Goal: Transaction & Acquisition: Subscribe to service/newsletter

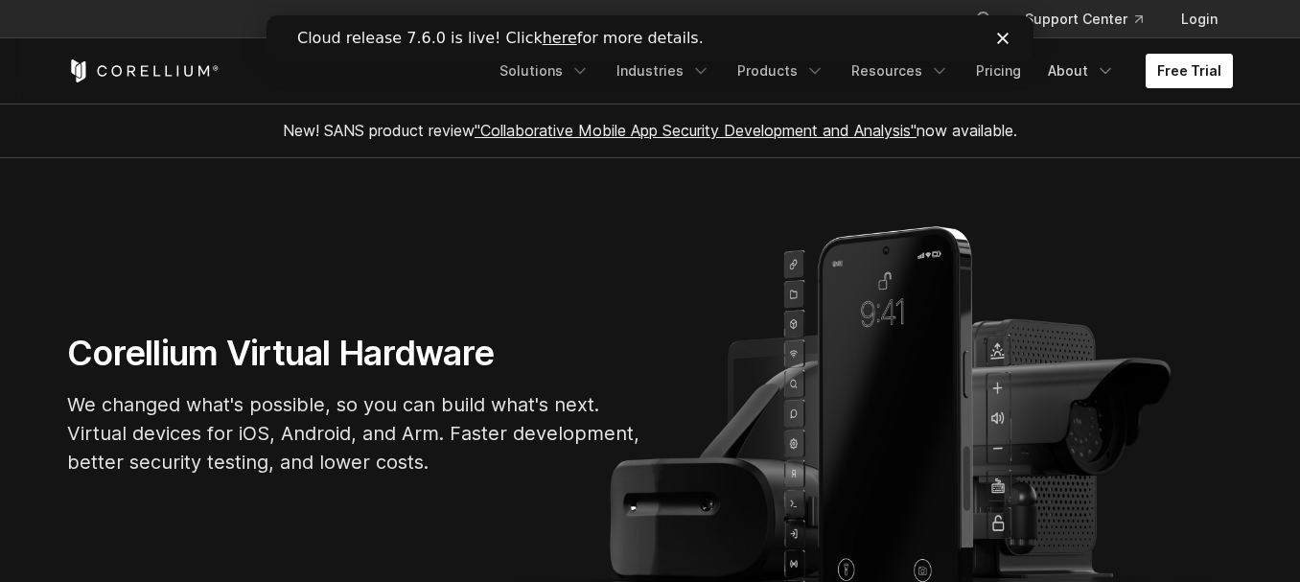
click at [1167, 71] on link "Free Trial" at bounding box center [1188, 71] width 87 height 35
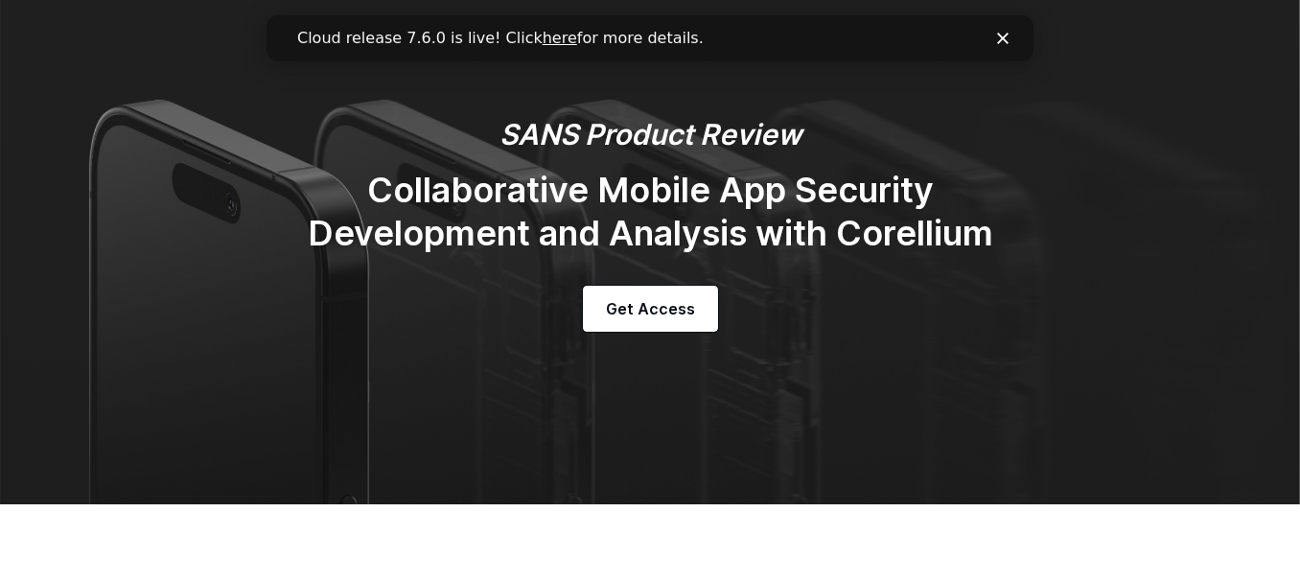
scroll to position [160, 0]
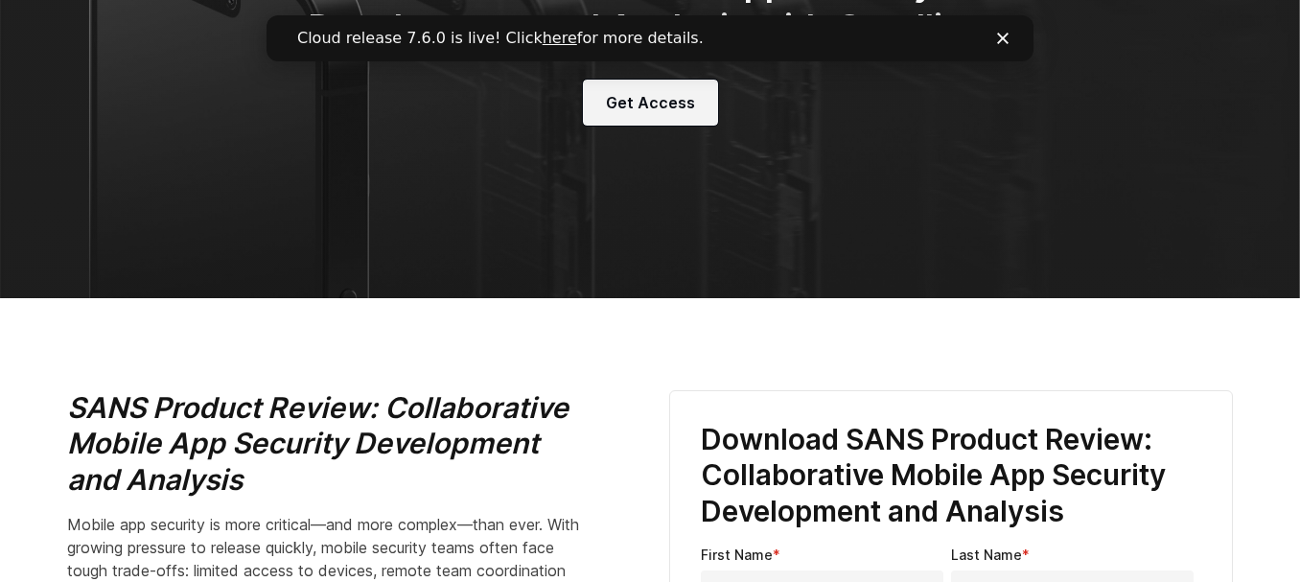
click at [702, 85] on link "Get Access" at bounding box center [650, 103] width 135 height 46
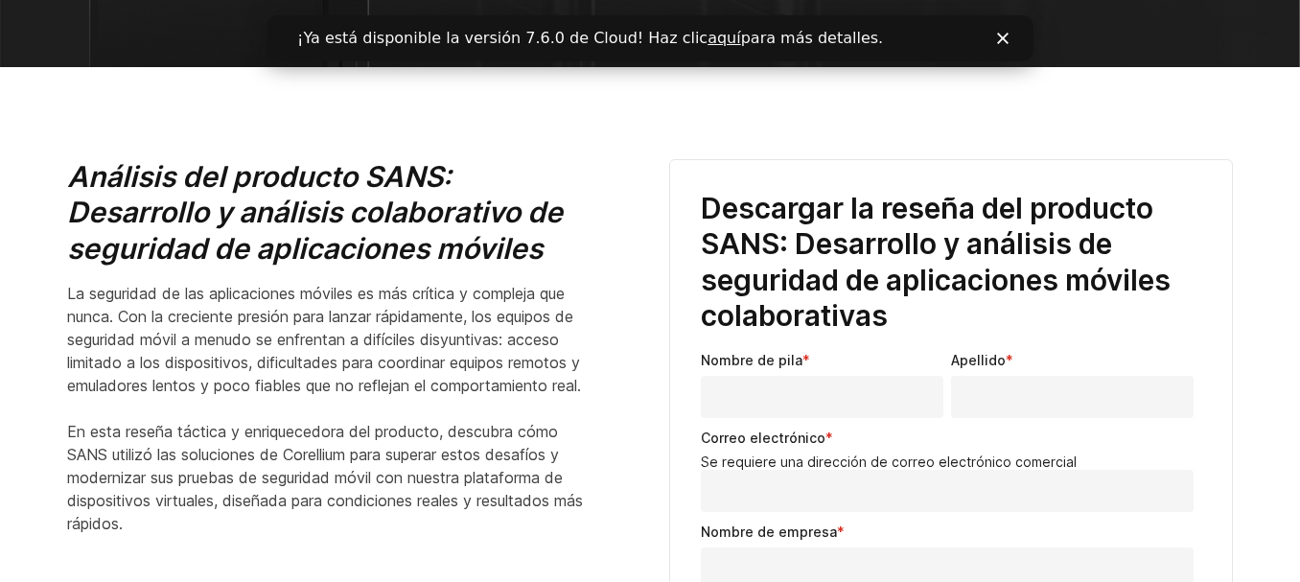
scroll to position [752, 0]
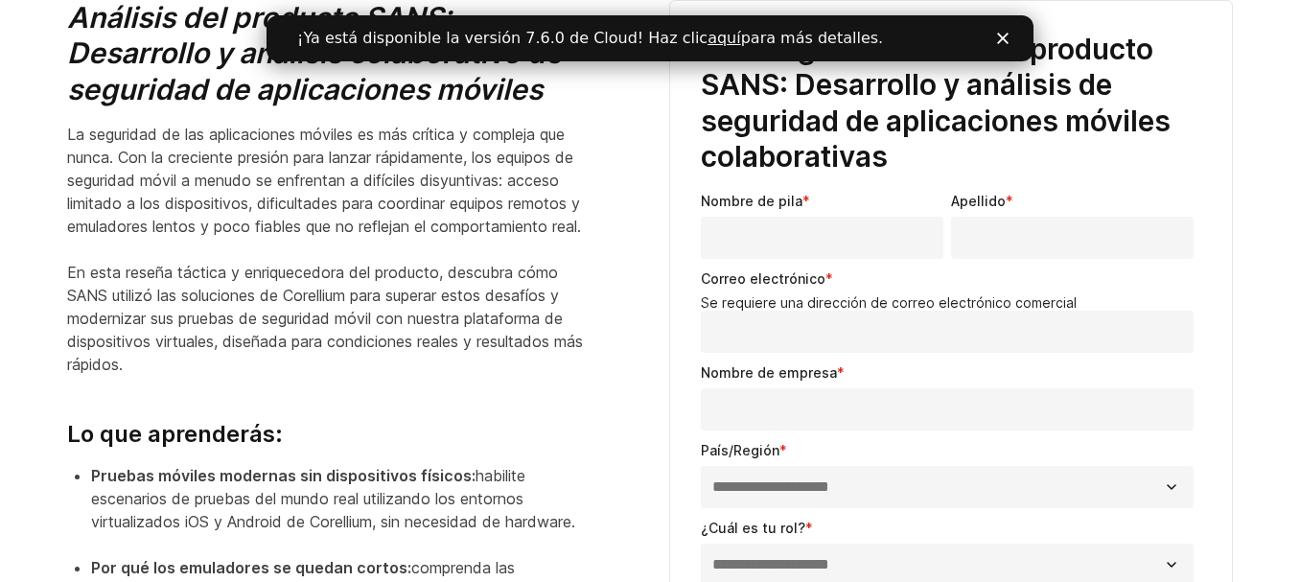
click at [1006, 36] on icon "Cerca" at bounding box center [1003, 39] width 12 height 12
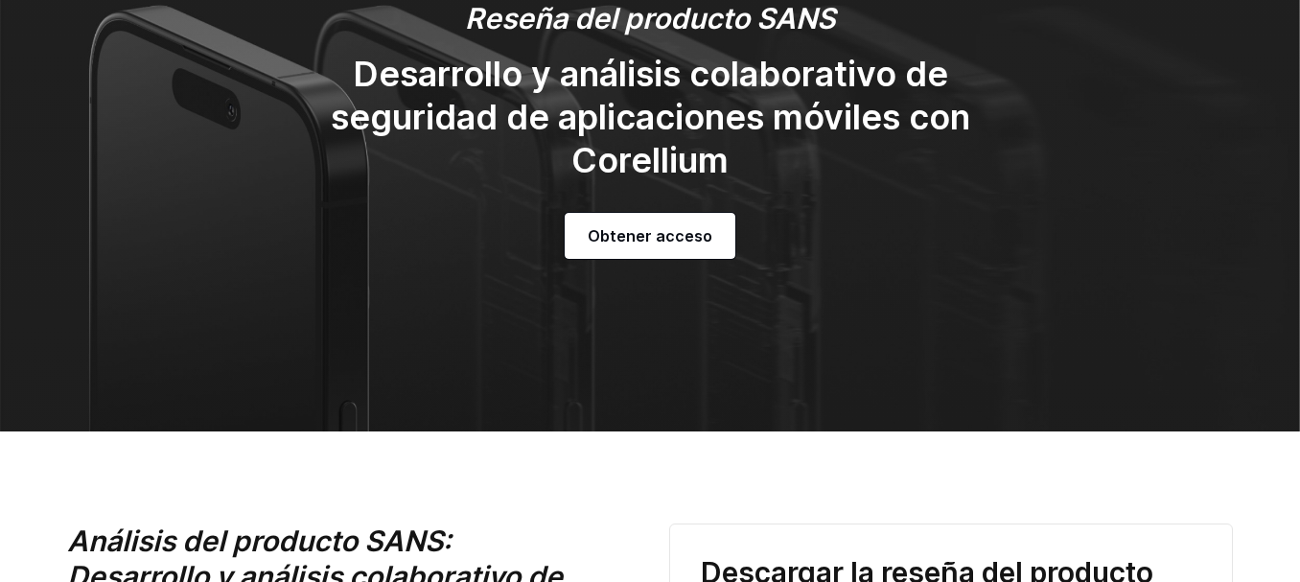
scroll to position [0, 0]
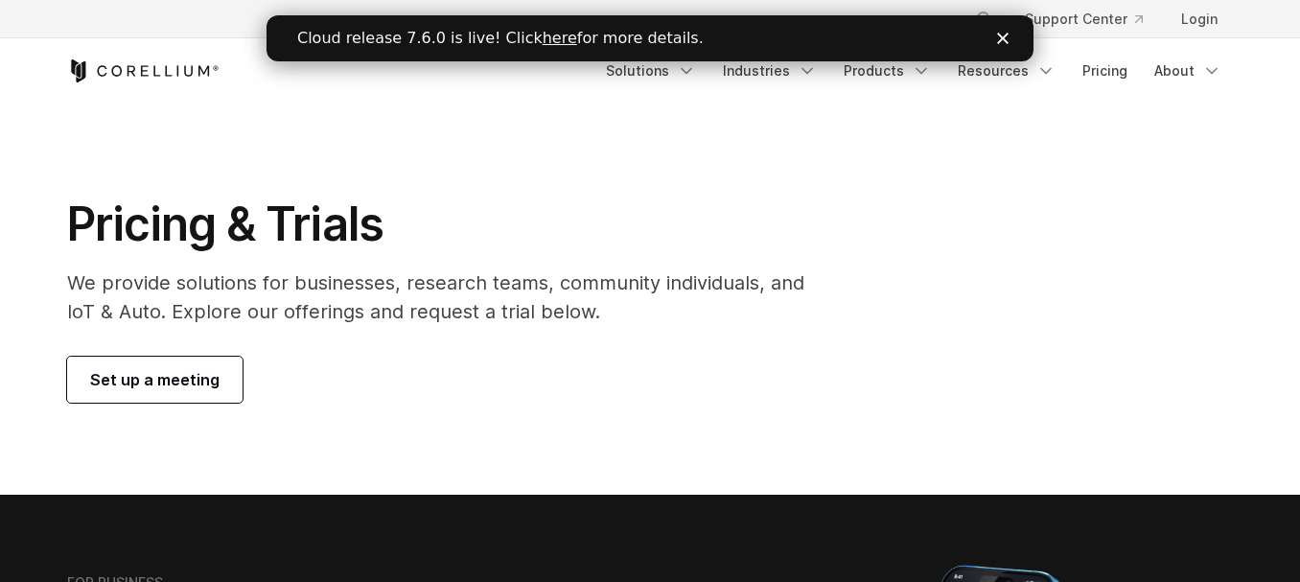
click at [1001, 35] on polygon "Close" at bounding box center [1003, 39] width 12 height 12
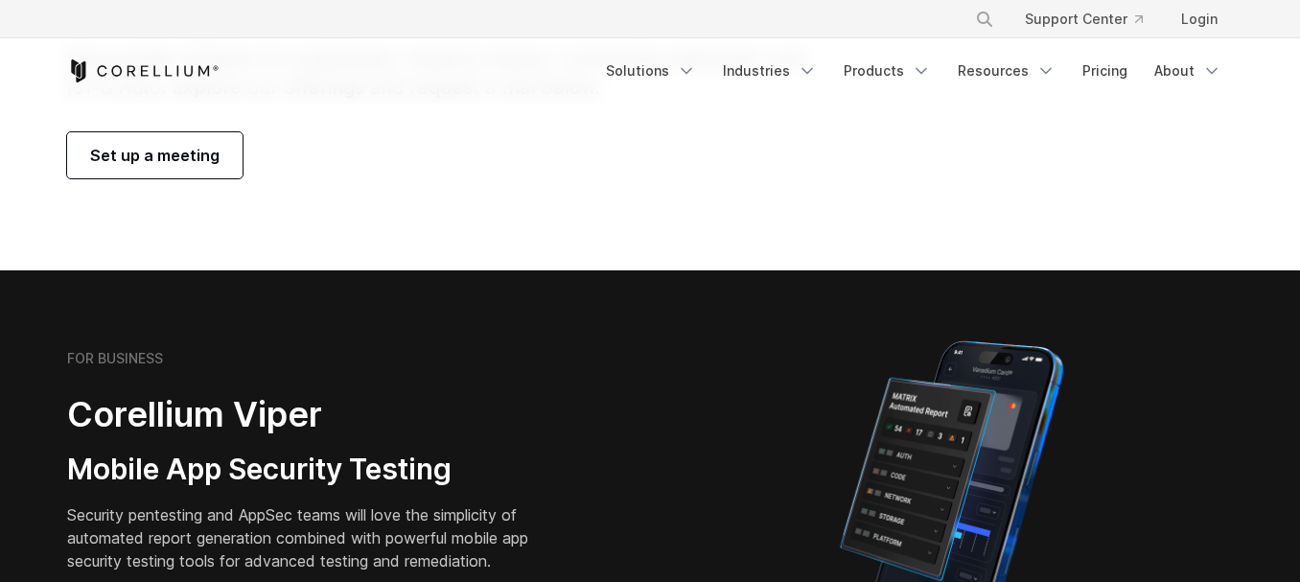
scroll to position [479, 0]
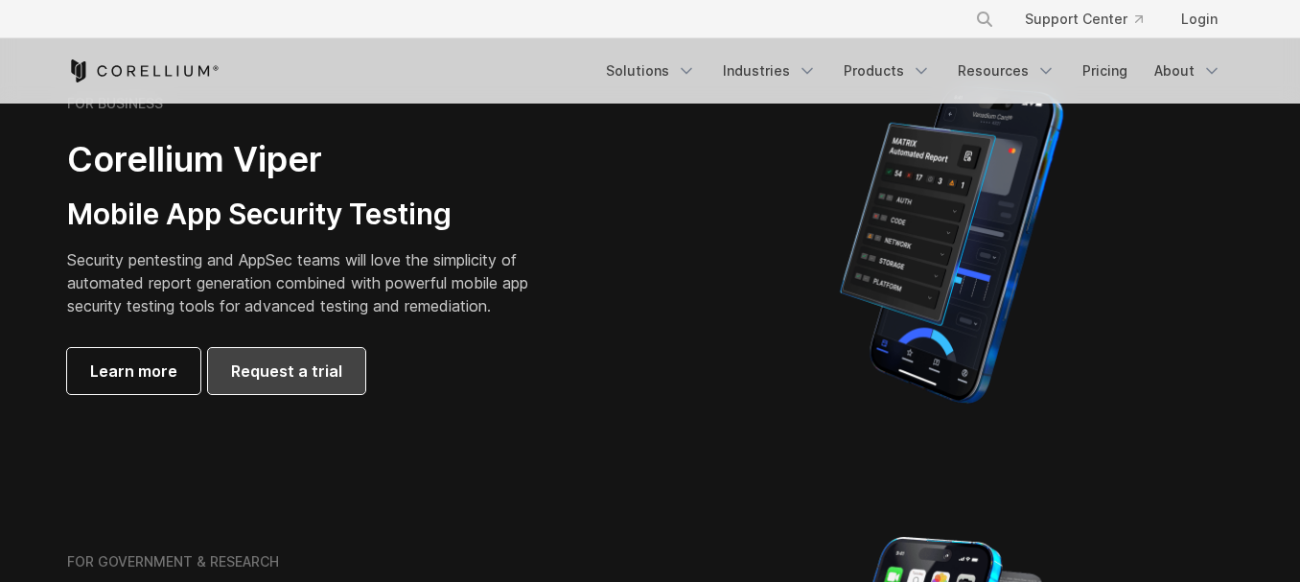
click at [266, 382] on link "Request a trial" at bounding box center [286, 371] width 157 height 46
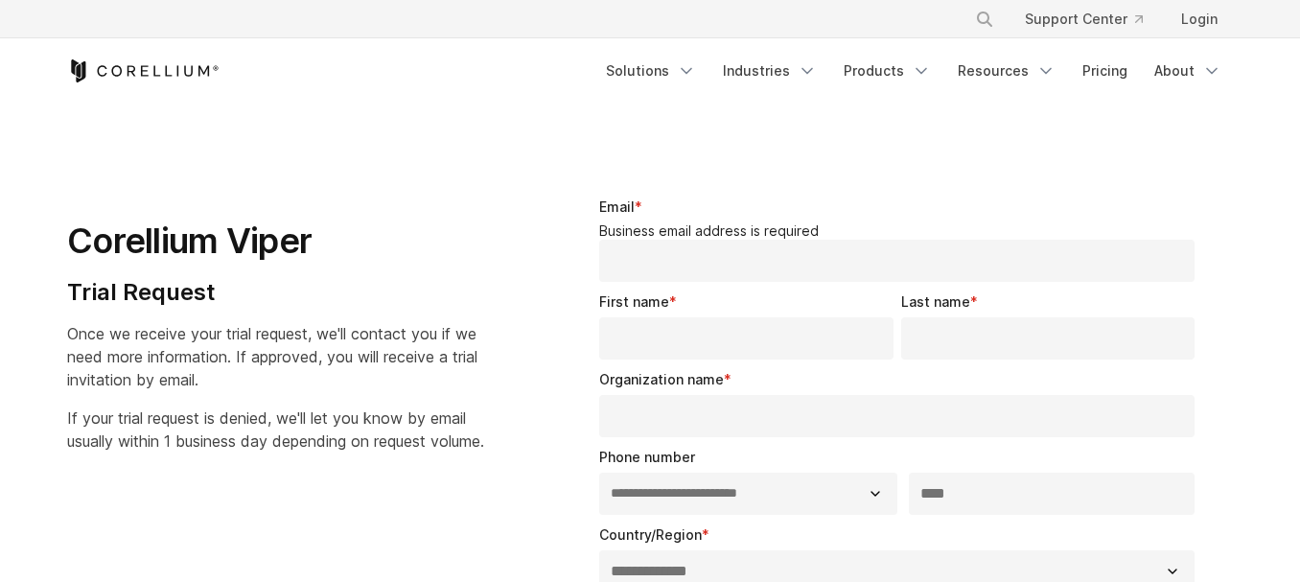
select select "**"
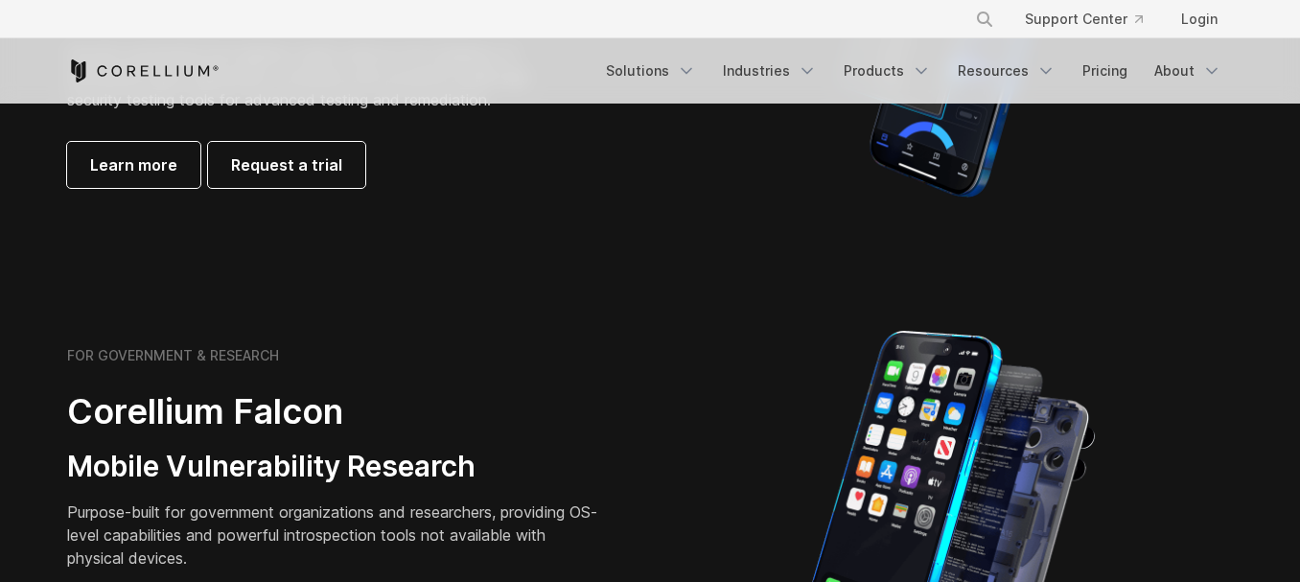
scroll to position [639, 0]
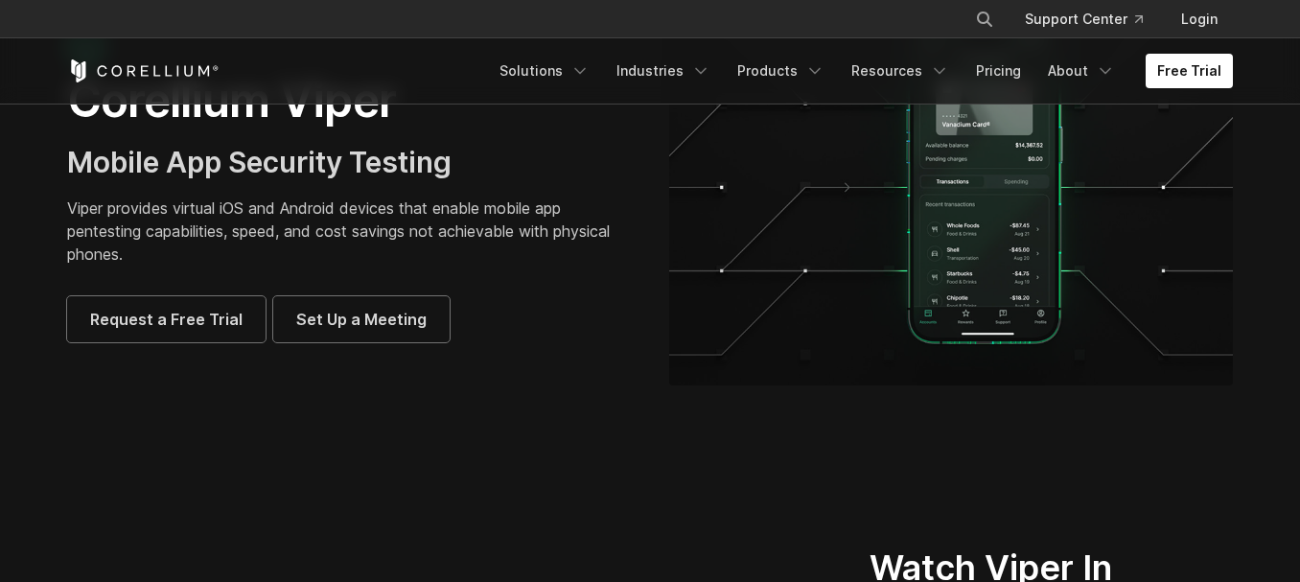
scroll to position [160, 0]
